Goal: Obtain resource: Obtain resource

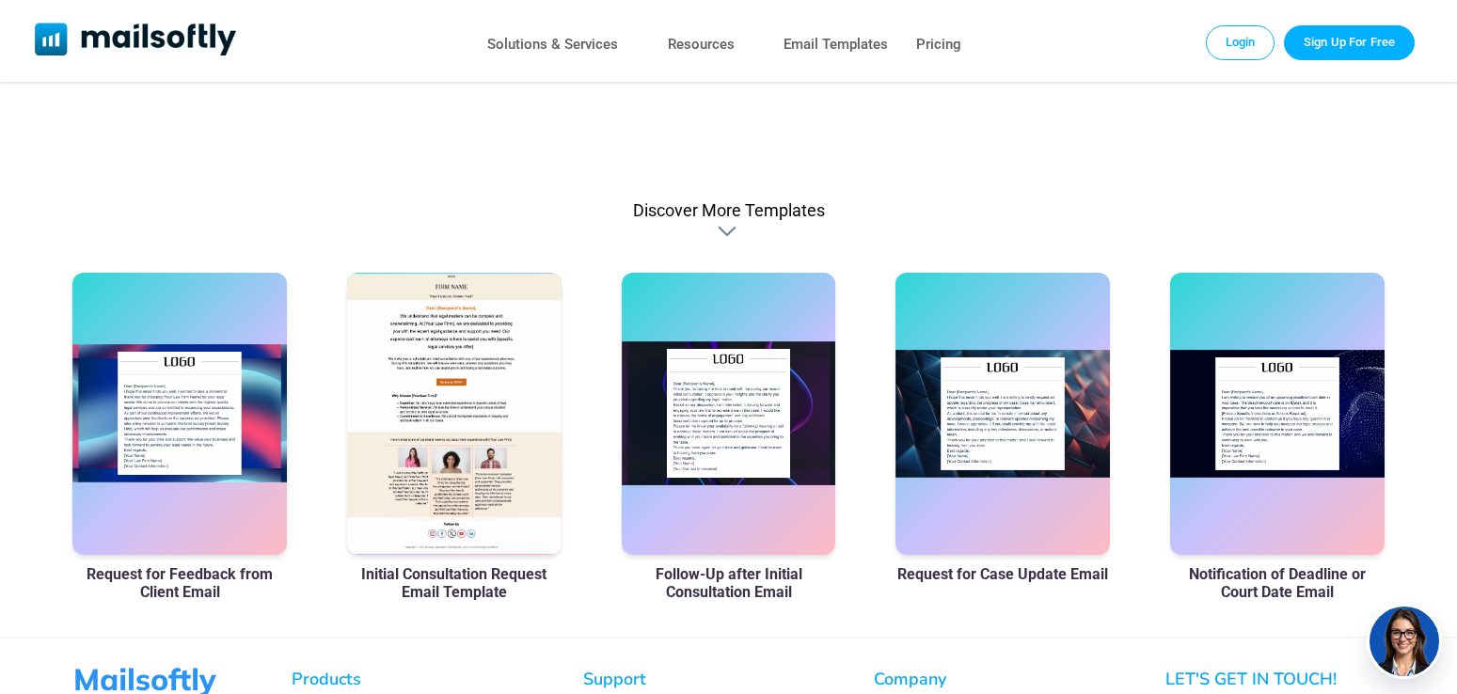
scroll to position [1055, 0]
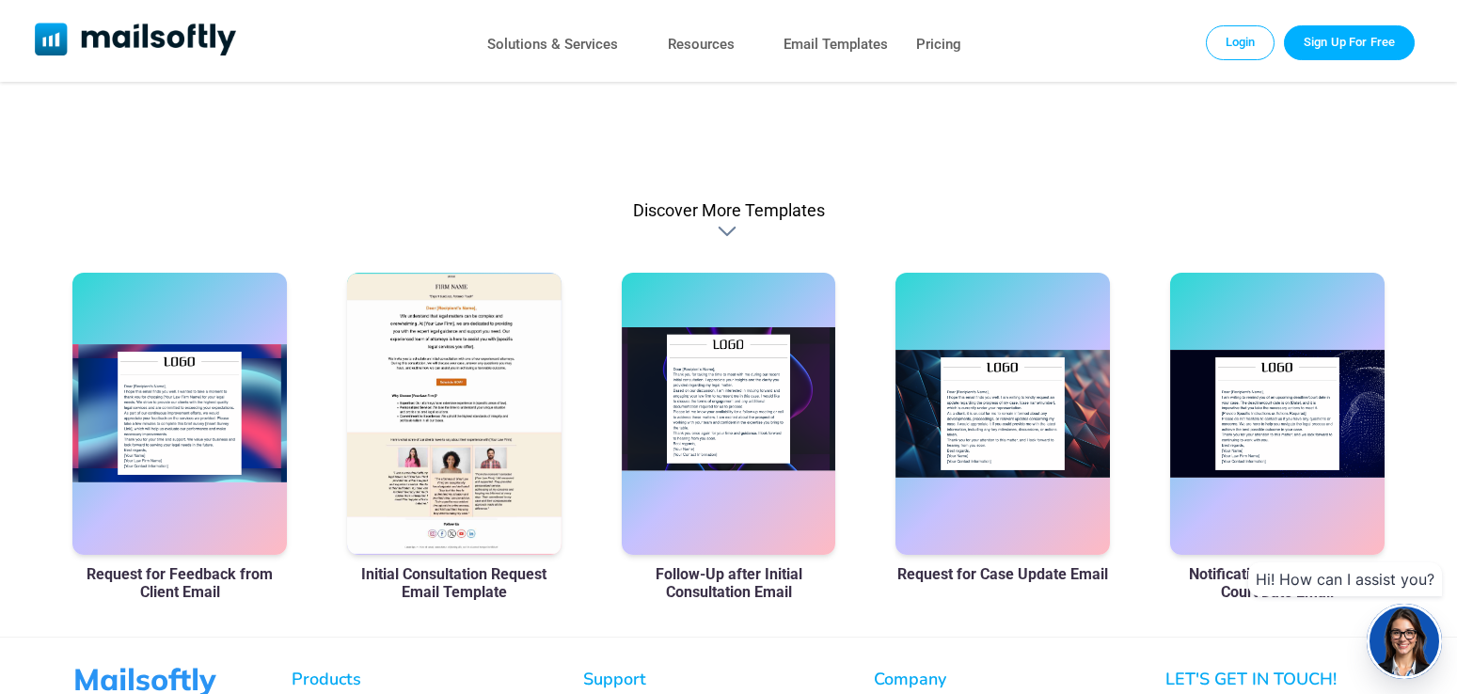
click at [765, 441] on div at bounding box center [729, 414] width 214 height 282
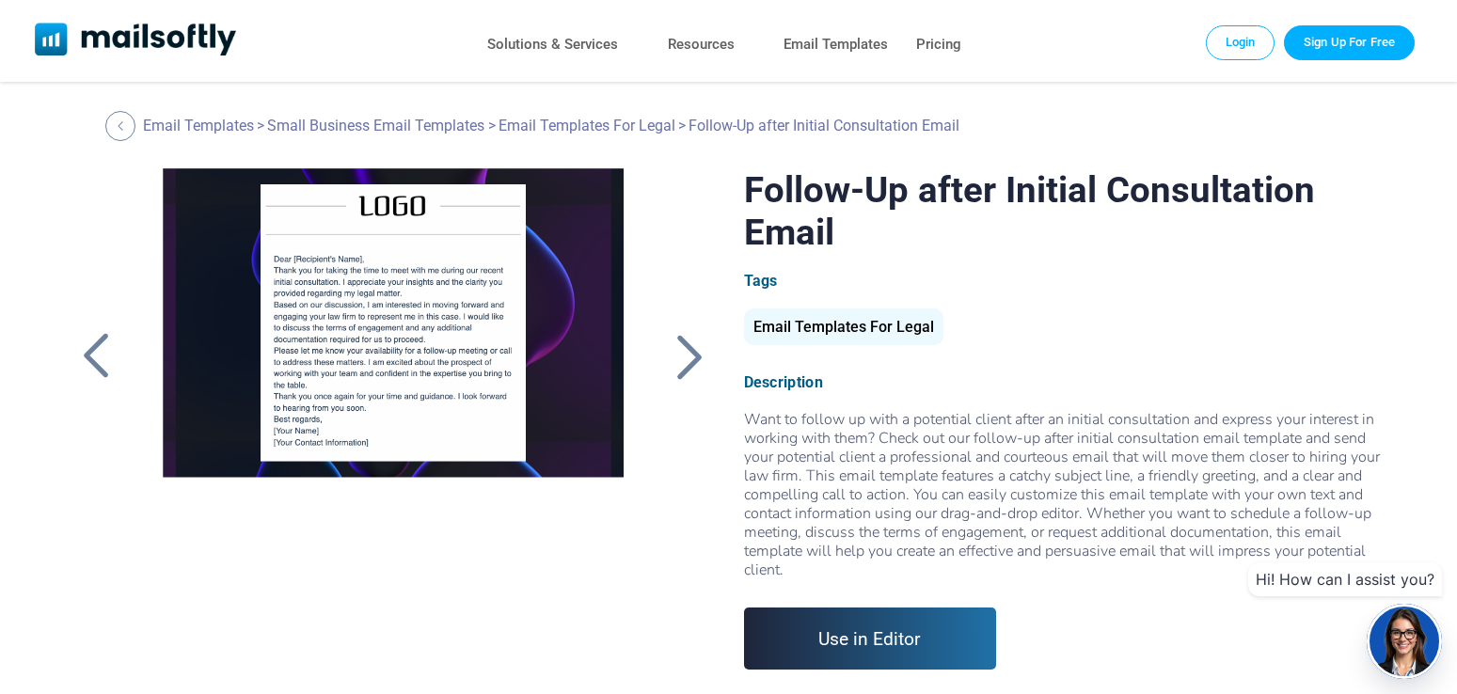
click at [101, 362] on div at bounding box center [95, 356] width 47 height 49
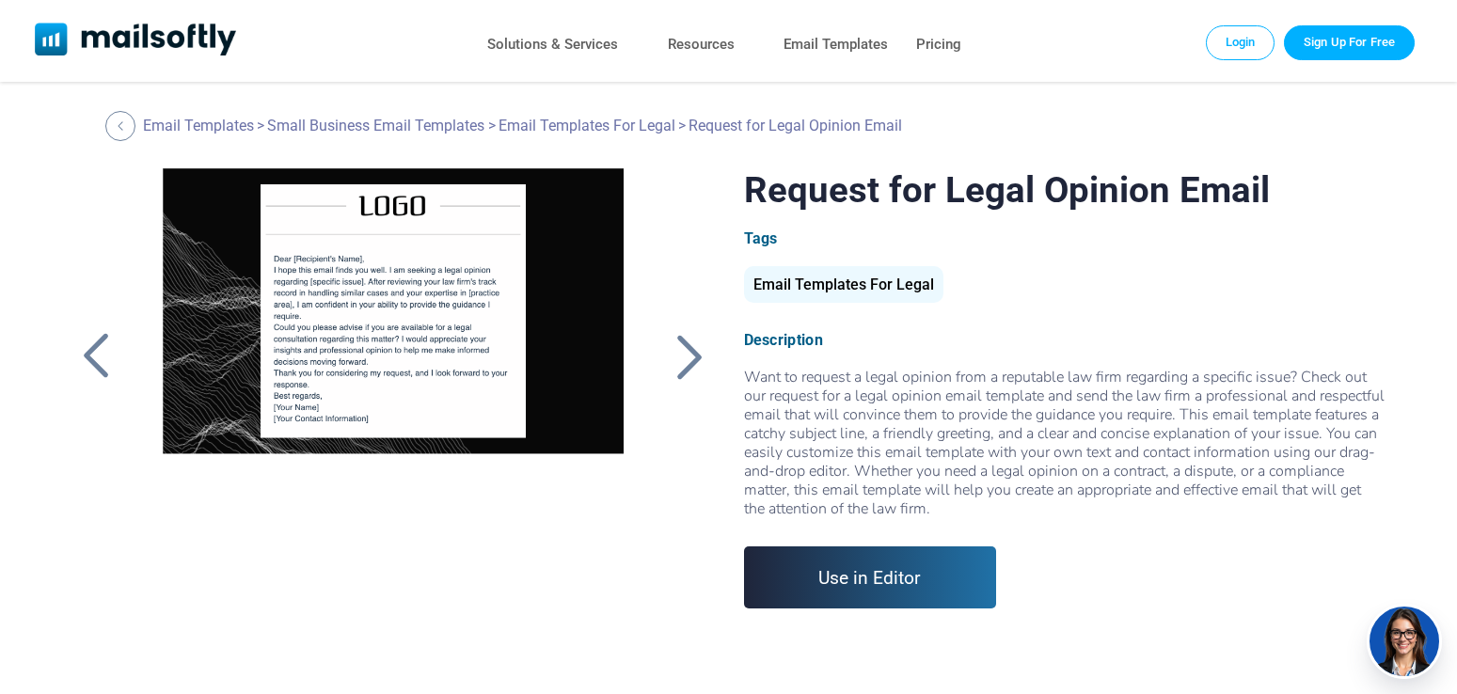
click at [97, 351] on div at bounding box center [95, 356] width 47 height 49
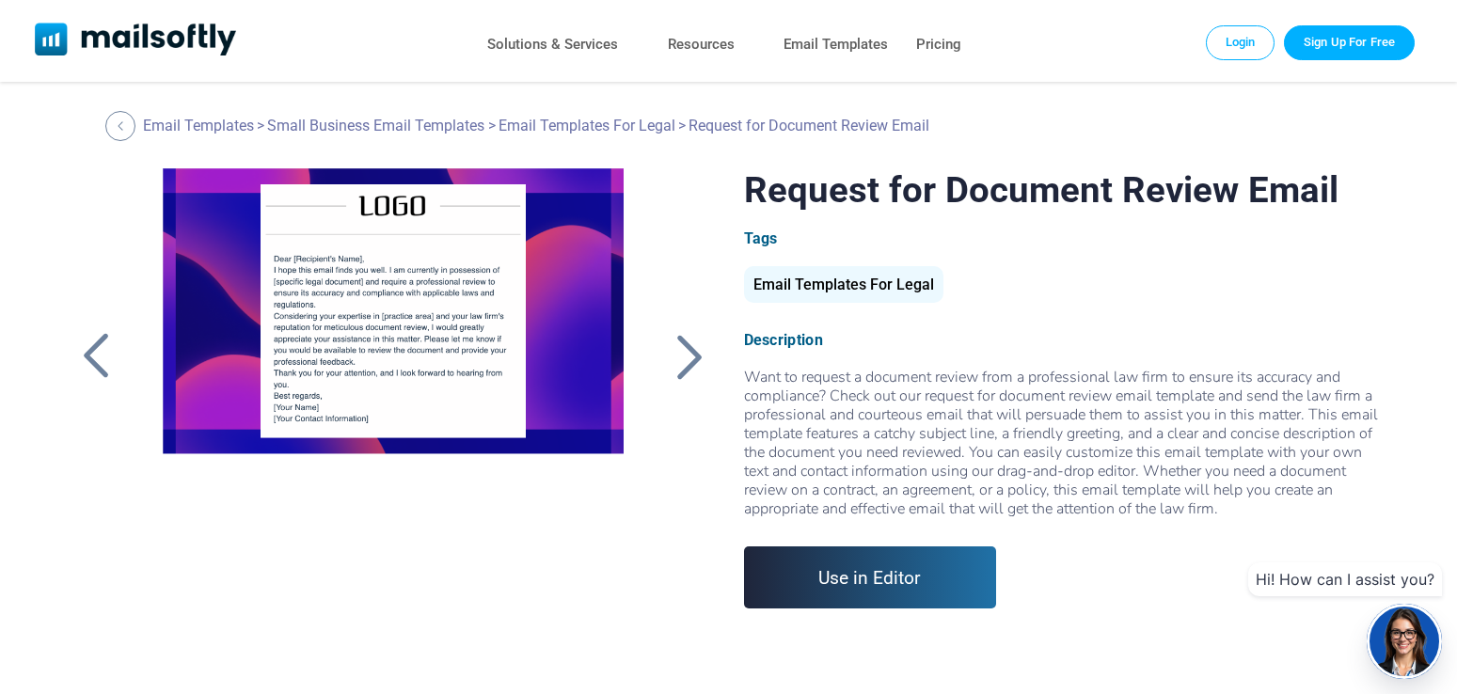
click at [97, 351] on div at bounding box center [95, 356] width 47 height 49
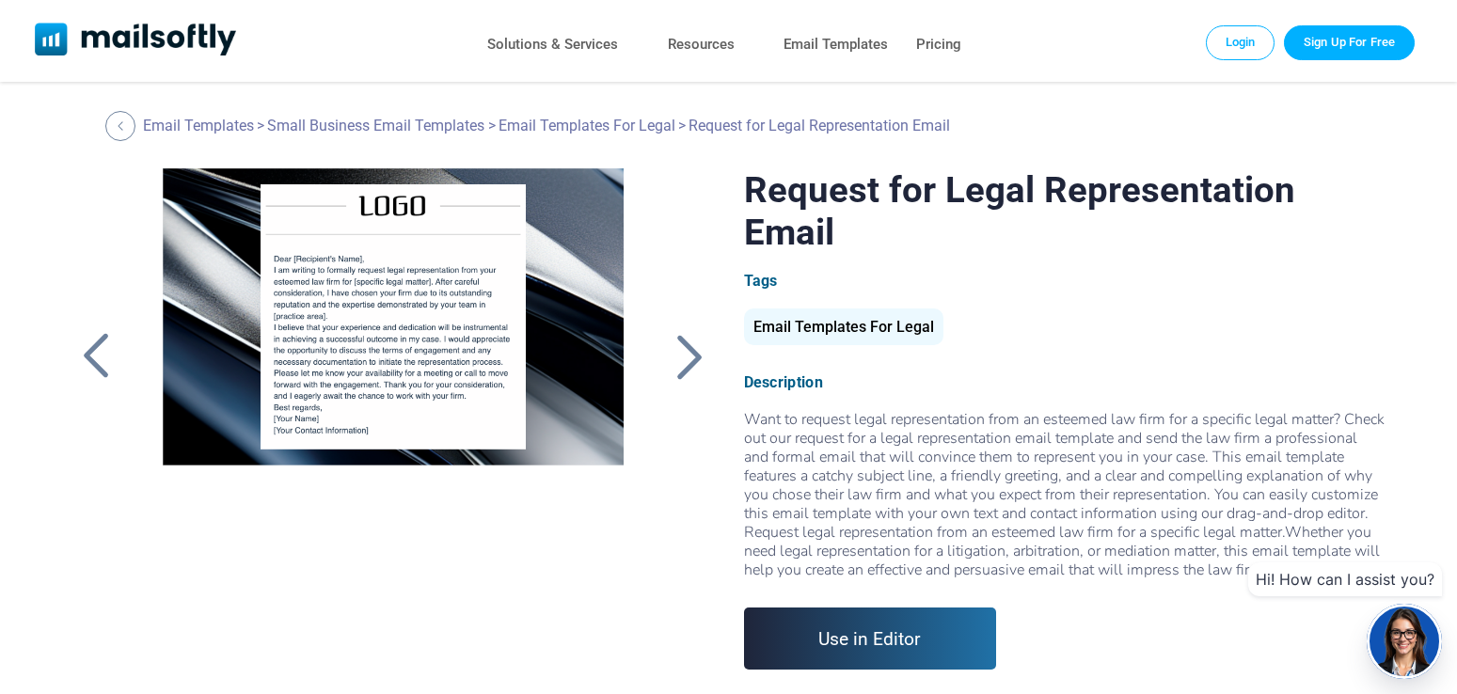
click at [97, 351] on div at bounding box center [95, 356] width 47 height 49
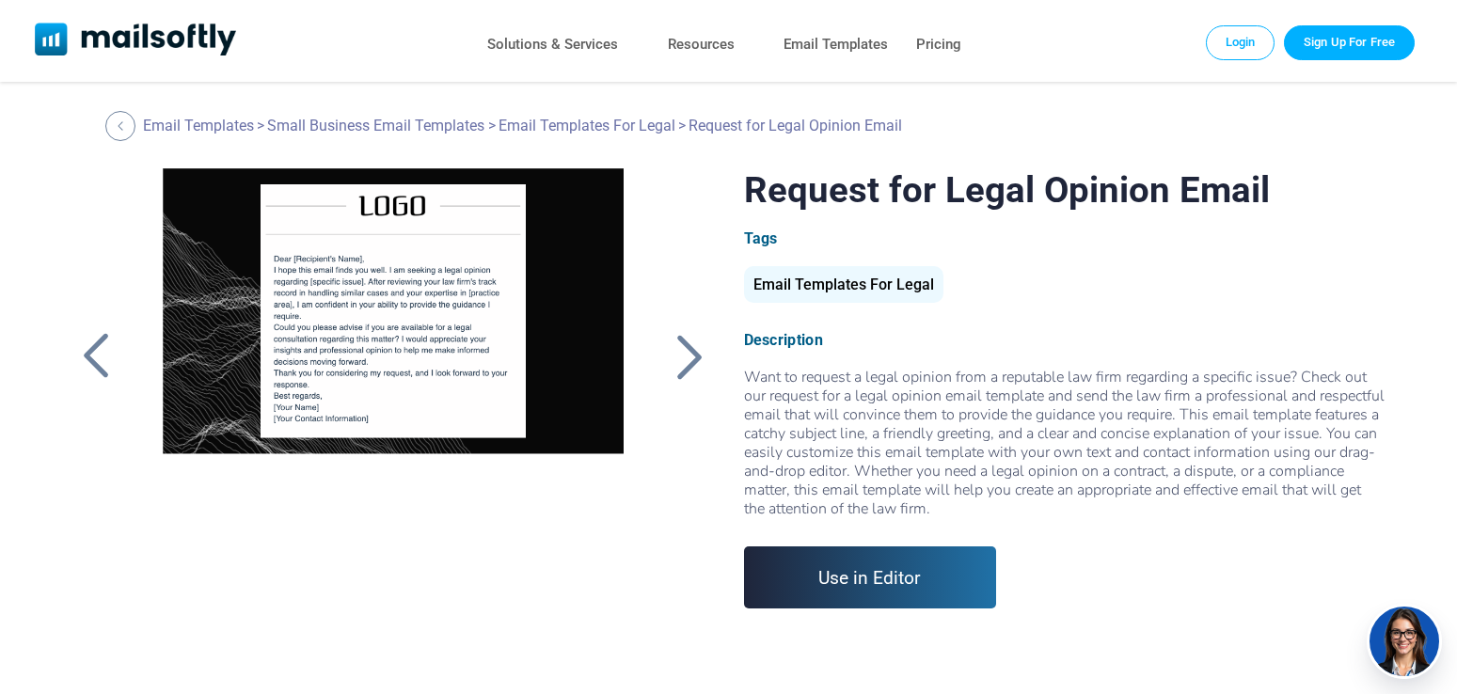
scroll to position [1055, 0]
